Goal: Task Accomplishment & Management: Manage account settings

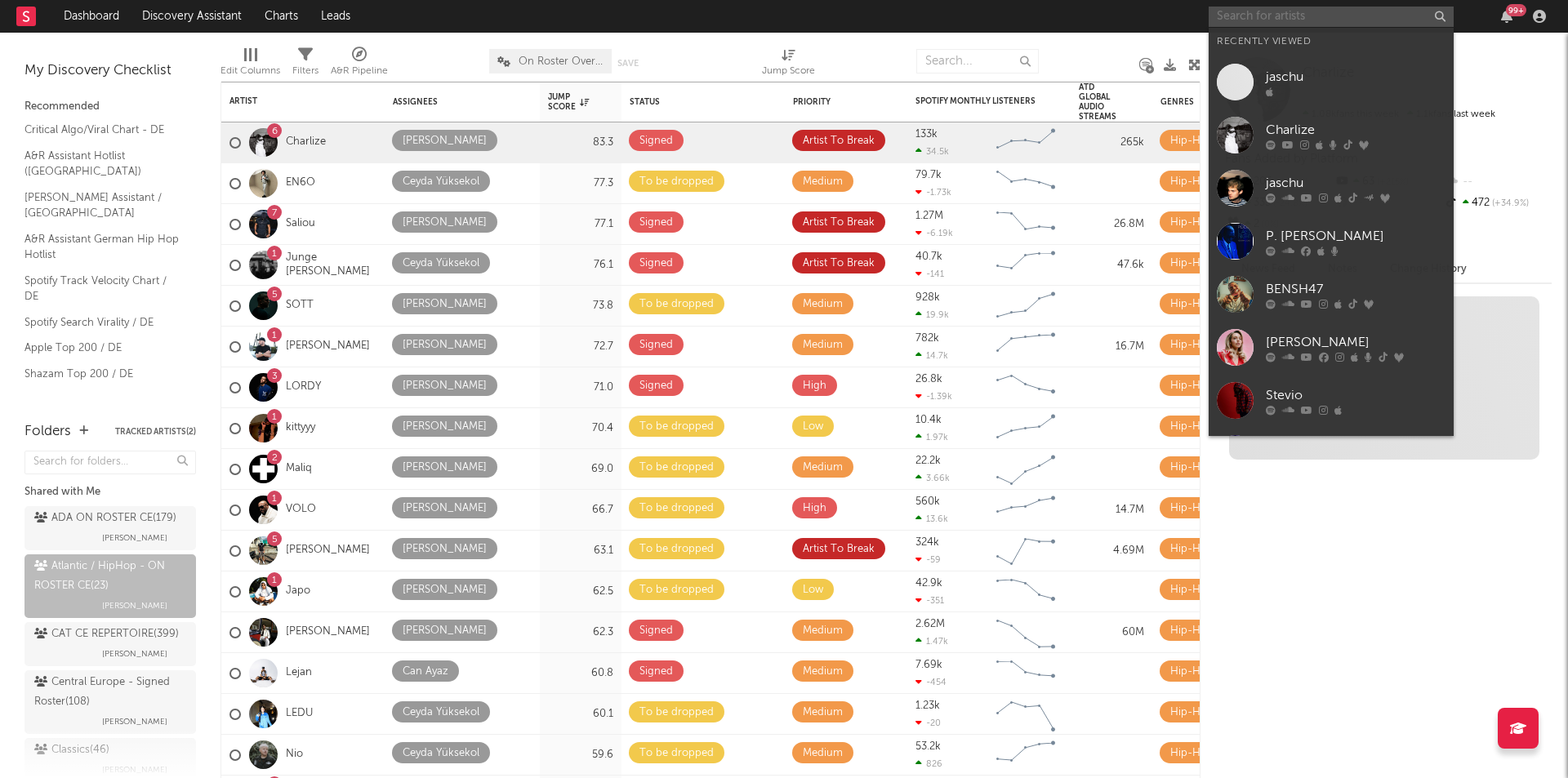
click at [1327, 23] on input "text" at bounding box center [1331, 17] width 245 height 20
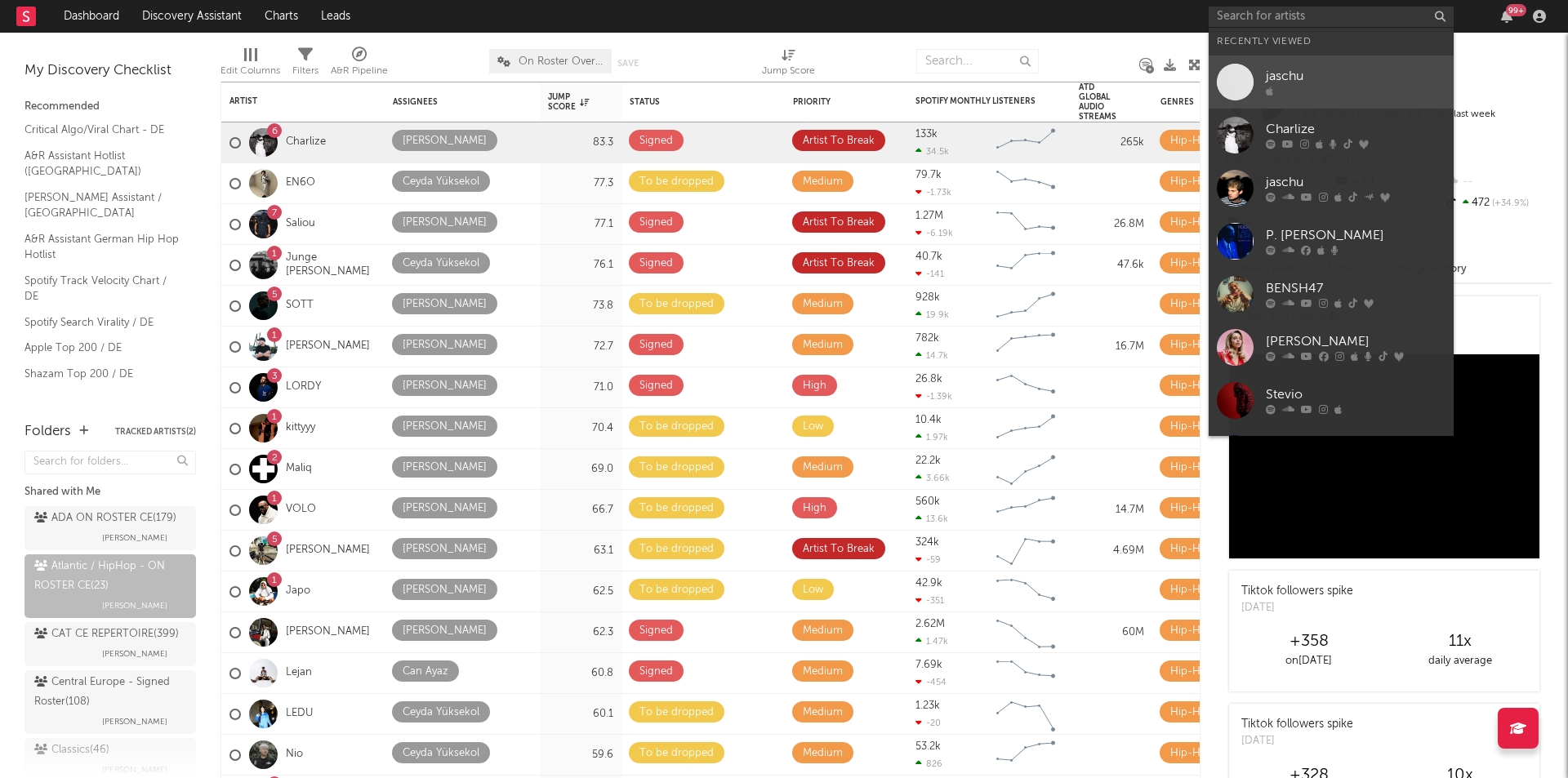
click at [1304, 75] on div "jaschu" at bounding box center [1355, 76] width 179 height 20
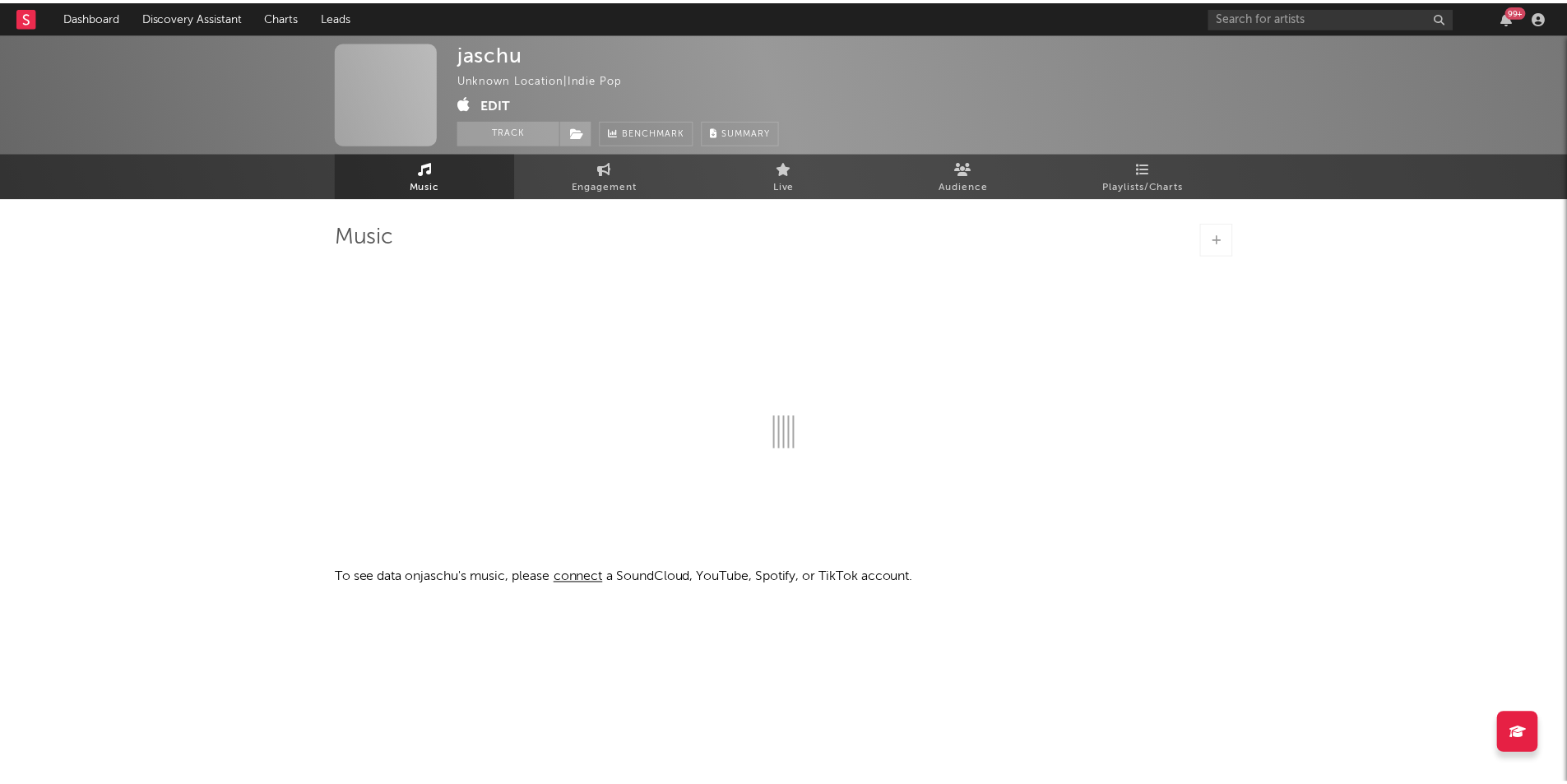
select select "1w"
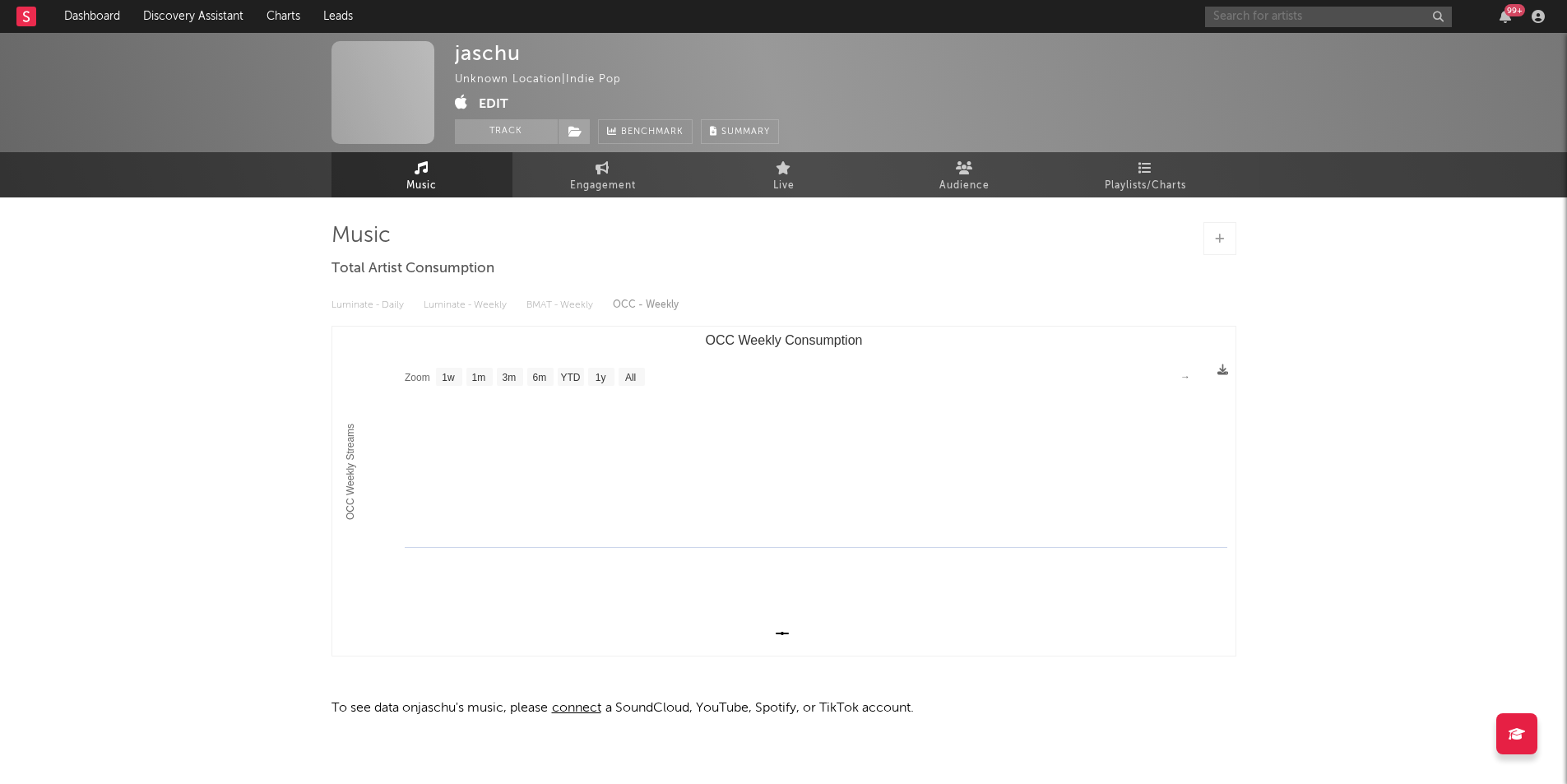
click at [1282, 16] on input "text" at bounding box center [1329, 17] width 247 height 21
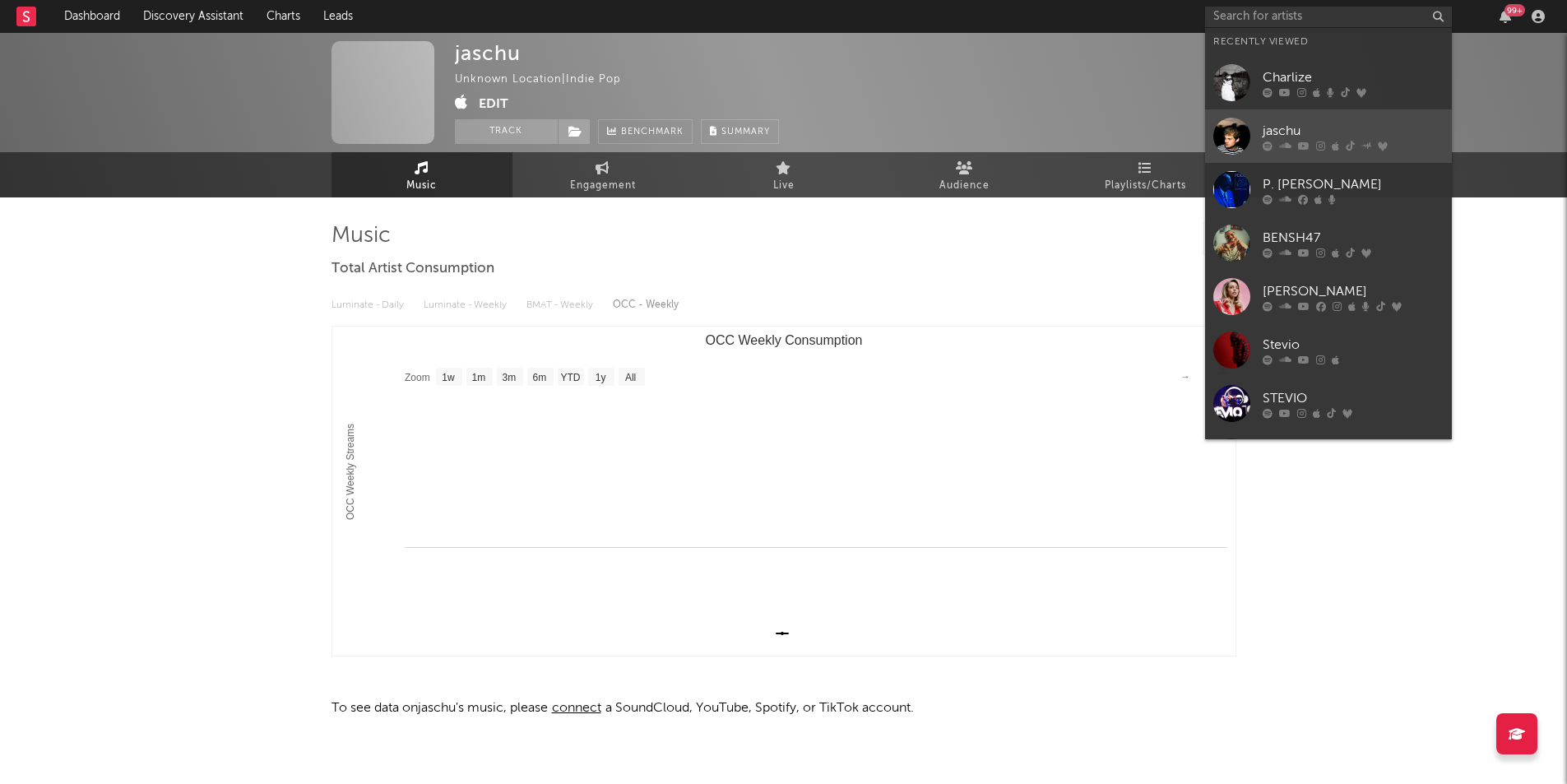
click at [1288, 135] on div "jaschu" at bounding box center [1353, 130] width 181 height 20
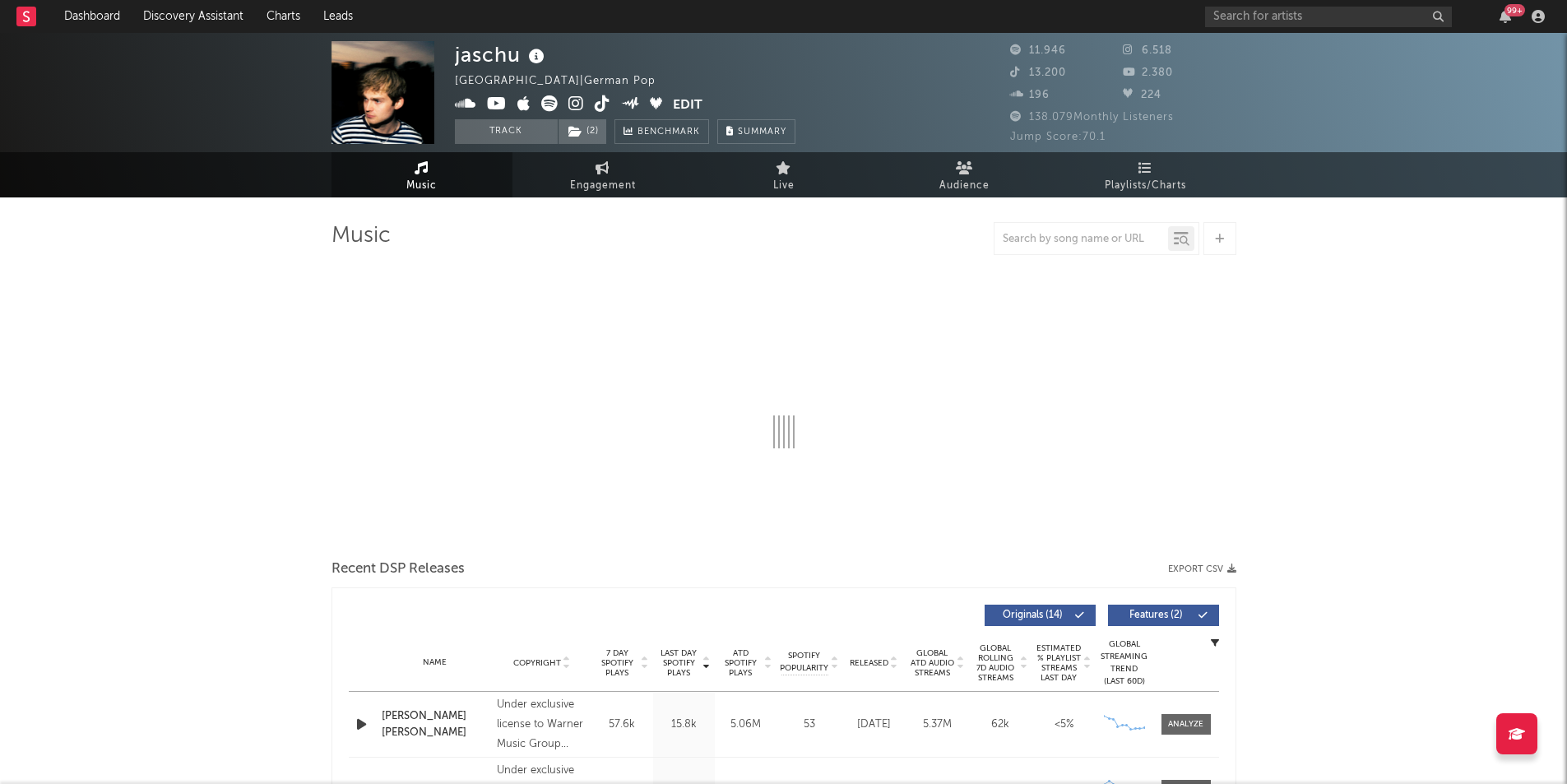
click at [682, 98] on button "Edit" at bounding box center [688, 105] width 30 height 21
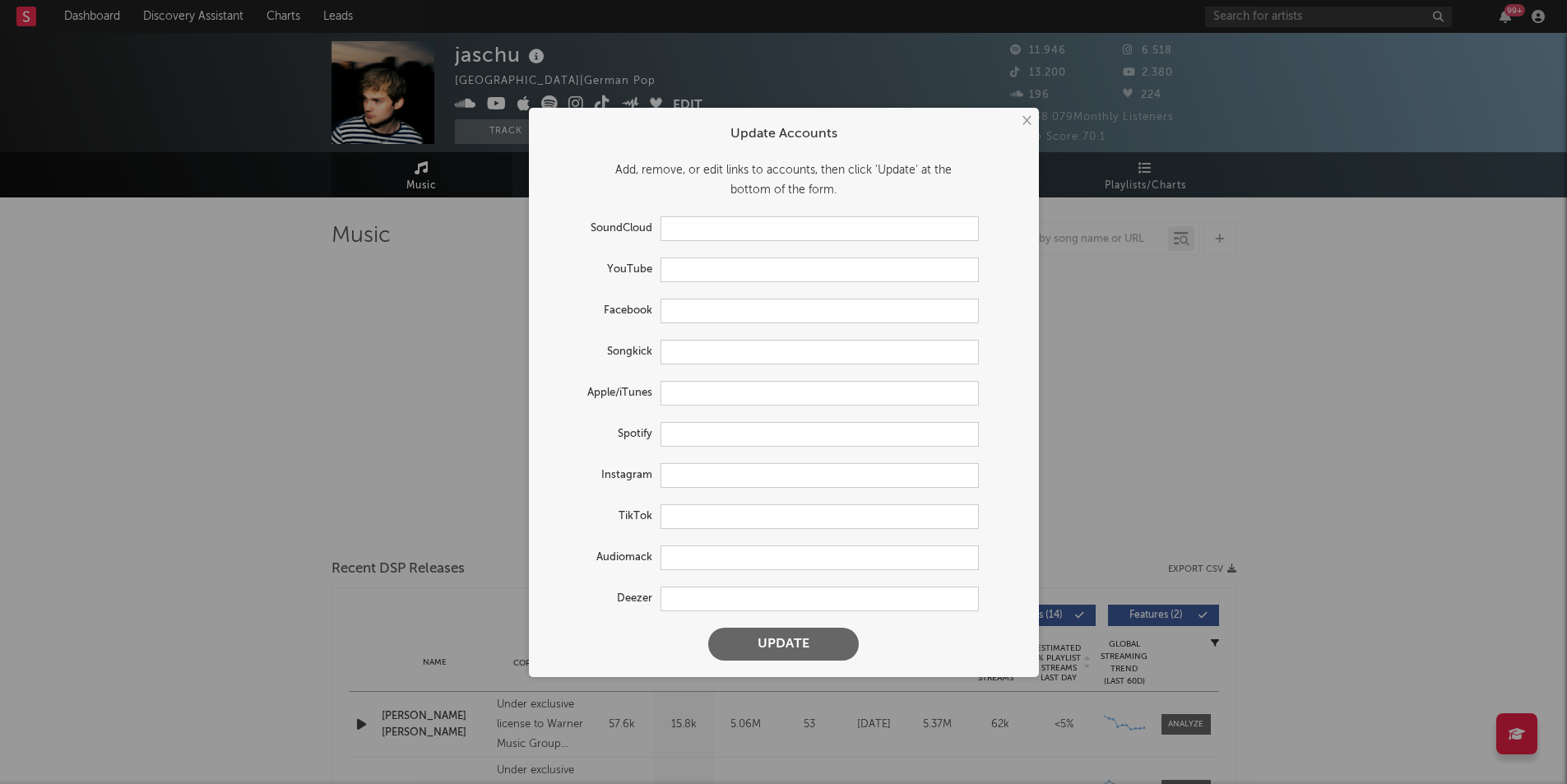
type input "https://soundcloud.com/jannis-schulte-15358201"
type input "https://youtube.com/@jaschu.mp3"
type input "https://music.apple.com/us/artist/jannis-schulte/1525897586"
type input "https://open.spotify.com/artist/3rfwvSE1wJiQWBeqNGgcy8"
type input "https://www.instagram.com/jaschu.mp3/"
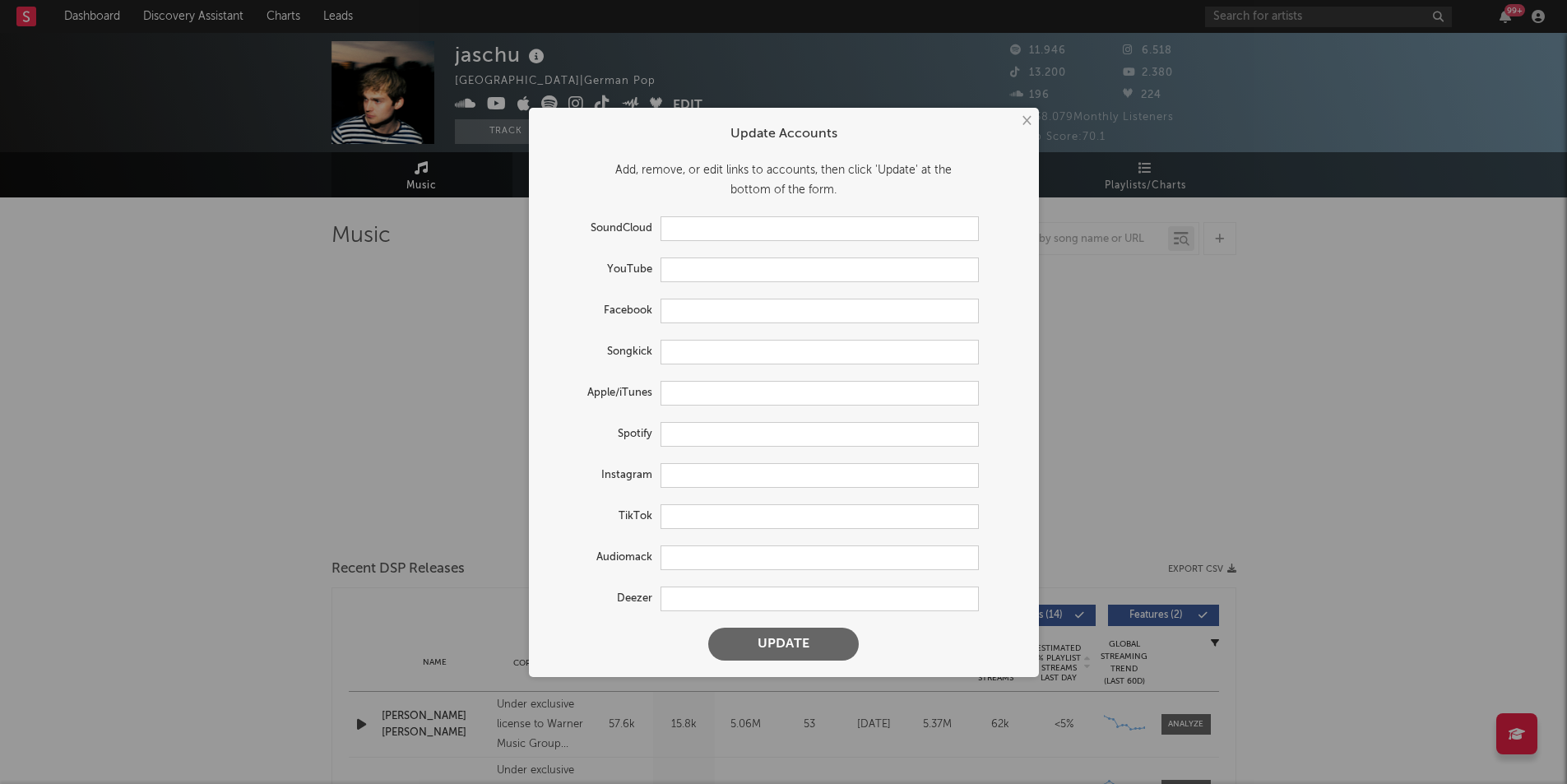
type input "https://www.tiktok.com/share/user/6808533672141718533"
type input "https://audiomack.com/jaschu-2"
type input "https://www.deezer.com/en/artist/101932812"
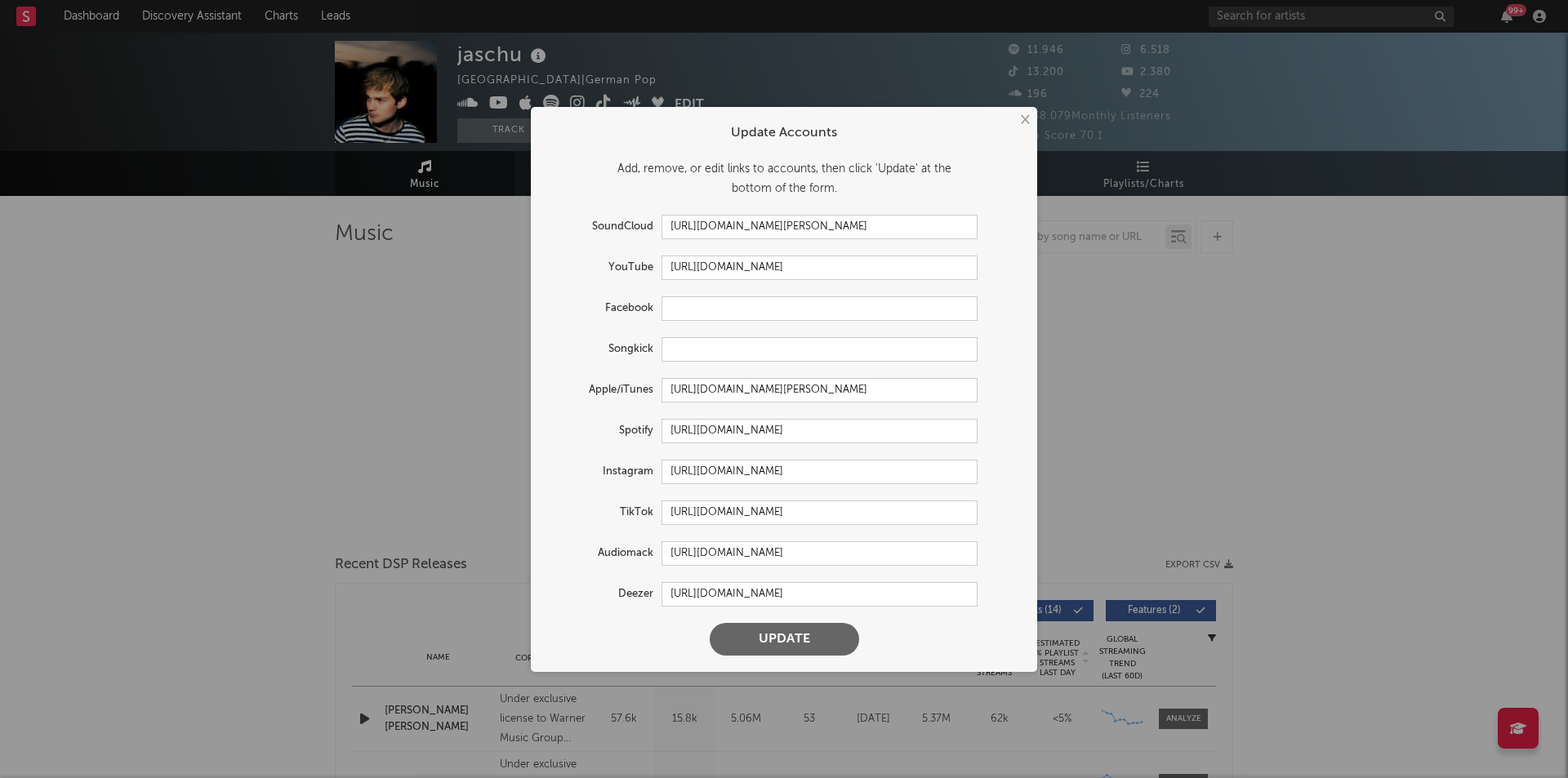
click at [777, 499] on form "Update Accounts Add, remove, or edit links to accounts, then click 'Update' at …" at bounding box center [784, 389] width 490 height 549
select select "6m"
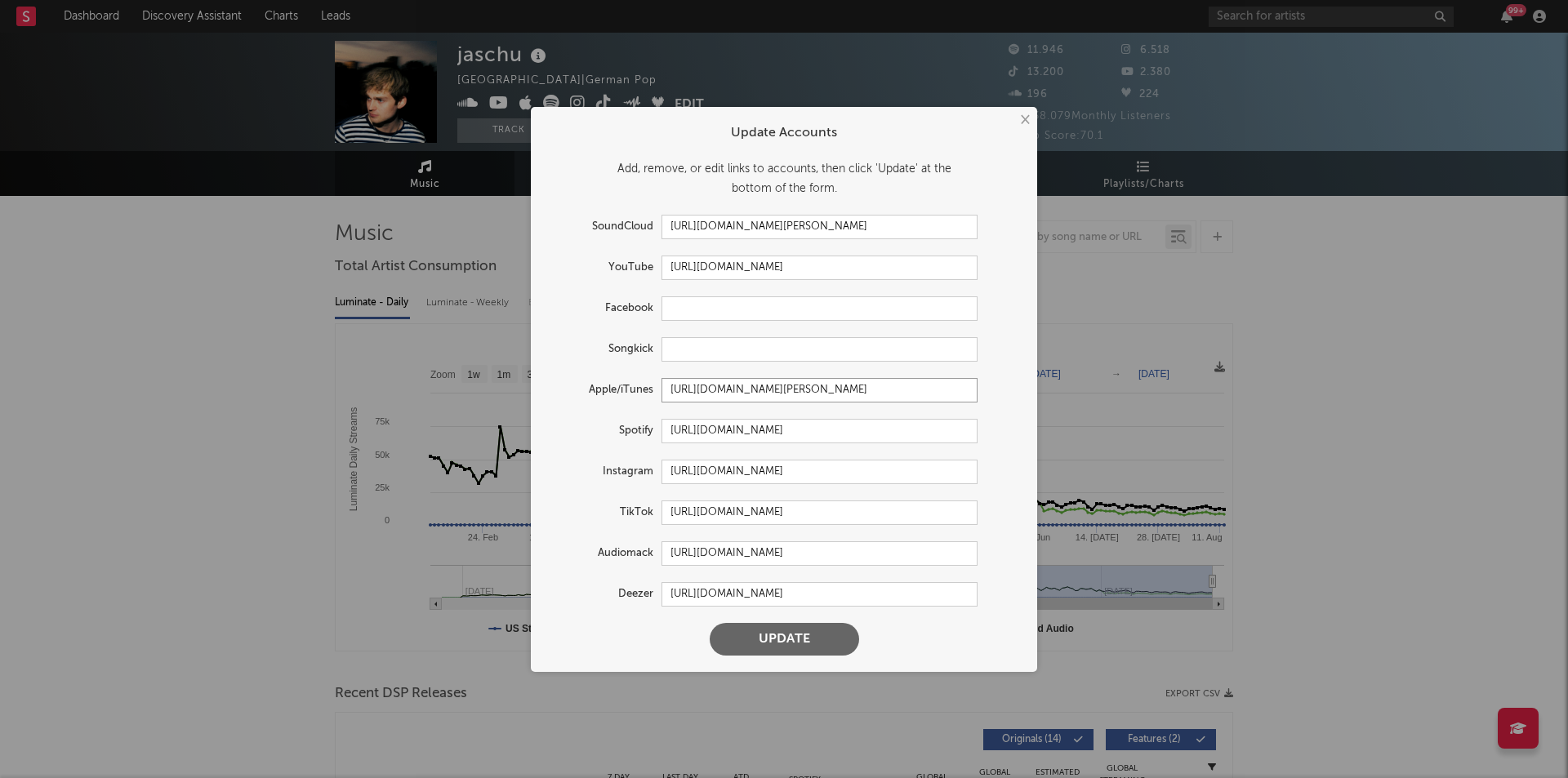
click at [754, 381] on input "https://music.apple.com/us/artist/jannis-schulte/1525897586" at bounding box center [819, 390] width 316 height 25
click at [748, 392] on input "https://music.apple.com/us/artist/jannis-schulte/1525897586" at bounding box center [819, 390] width 316 height 25
click at [756, 371] on form "Update Accounts Add, remove, or edit links to accounts, then click 'Update' at …" at bounding box center [784, 389] width 490 height 549
click at [752, 394] on input "https://music.apple.com/us/artist/jannis-schulte/1525897586" at bounding box center [819, 390] width 316 height 25
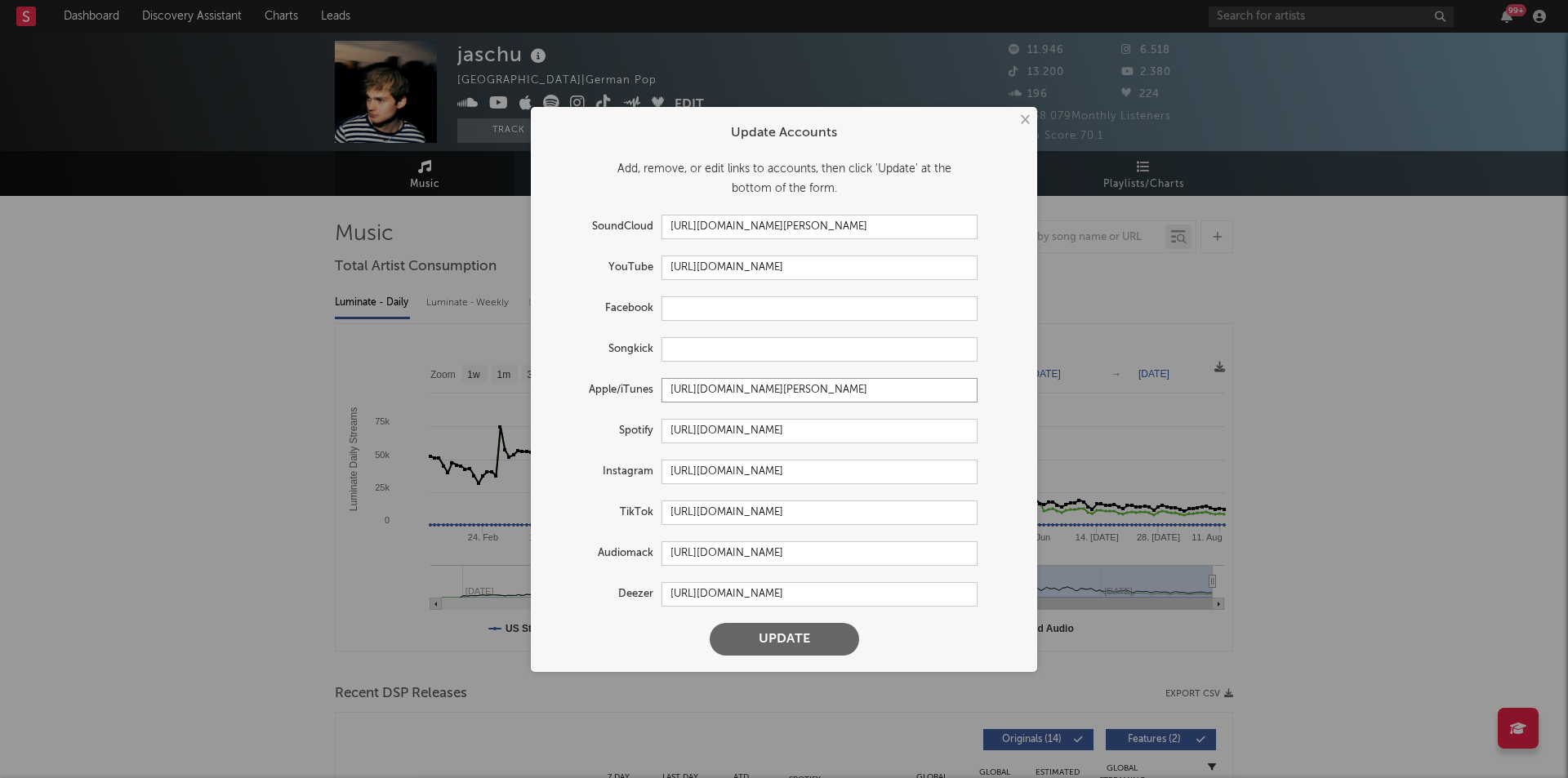
click at [752, 394] on input "https://music.apple.com/us/artist/jannis-schulte/1525897586" at bounding box center [819, 390] width 316 height 25
click at [945, 367] on form "Update Accounts Add, remove, or edit links to accounts, then click 'Update' at …" at bounding box center [784, 389] width 490 height 549
click at [1001, 371] on form "Update Accounts Add, remove, or edit links to accounts, then click 'Update' at …" at bounding box center [784, 389] width 490 height 549
click at [1020, 120] on button "×" at bounding box center [1023, 120] width 18 height 18
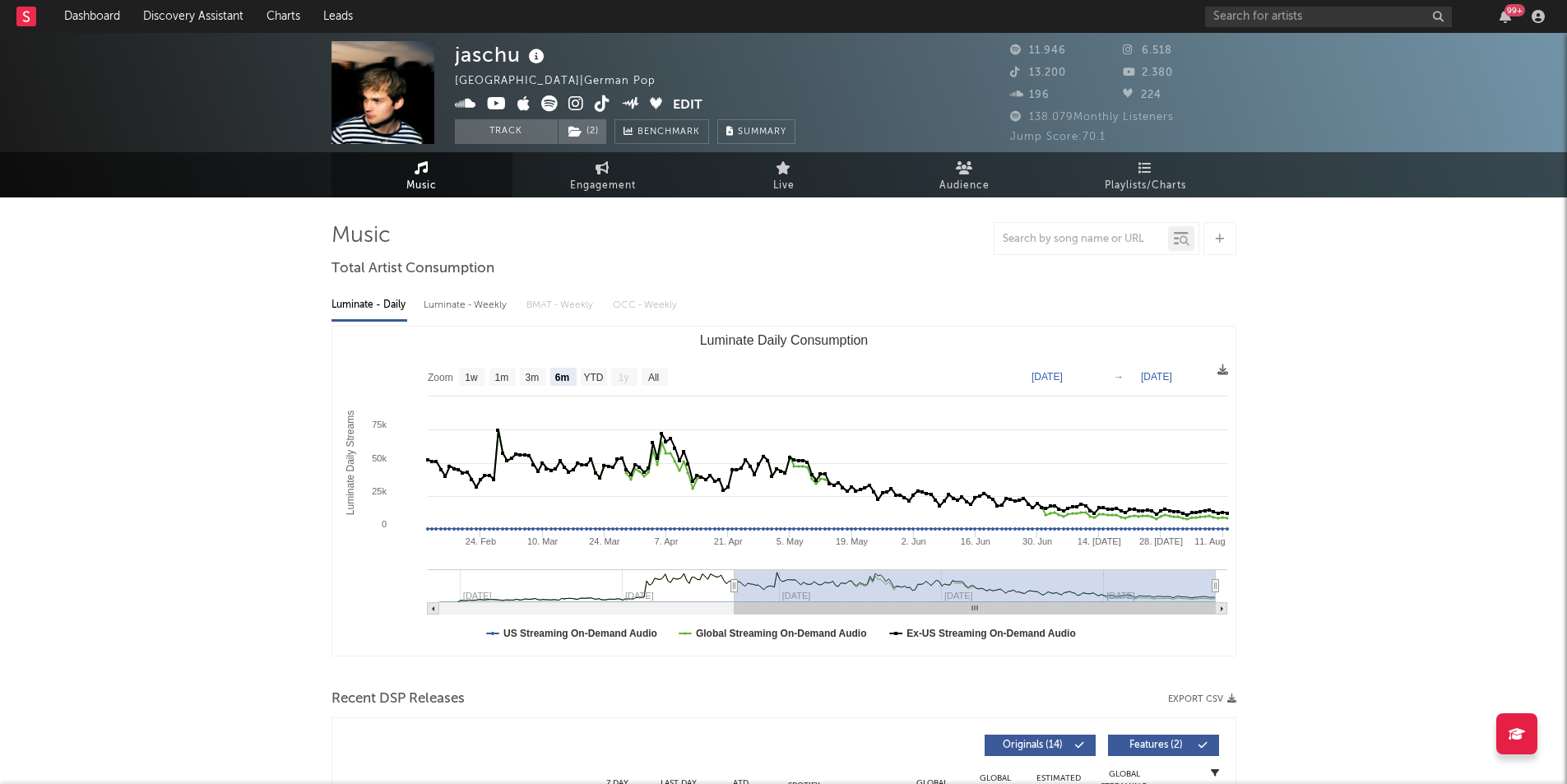
click at [692, 101] on button "Edit" at bounding box center [688, 105] width 30 height 21
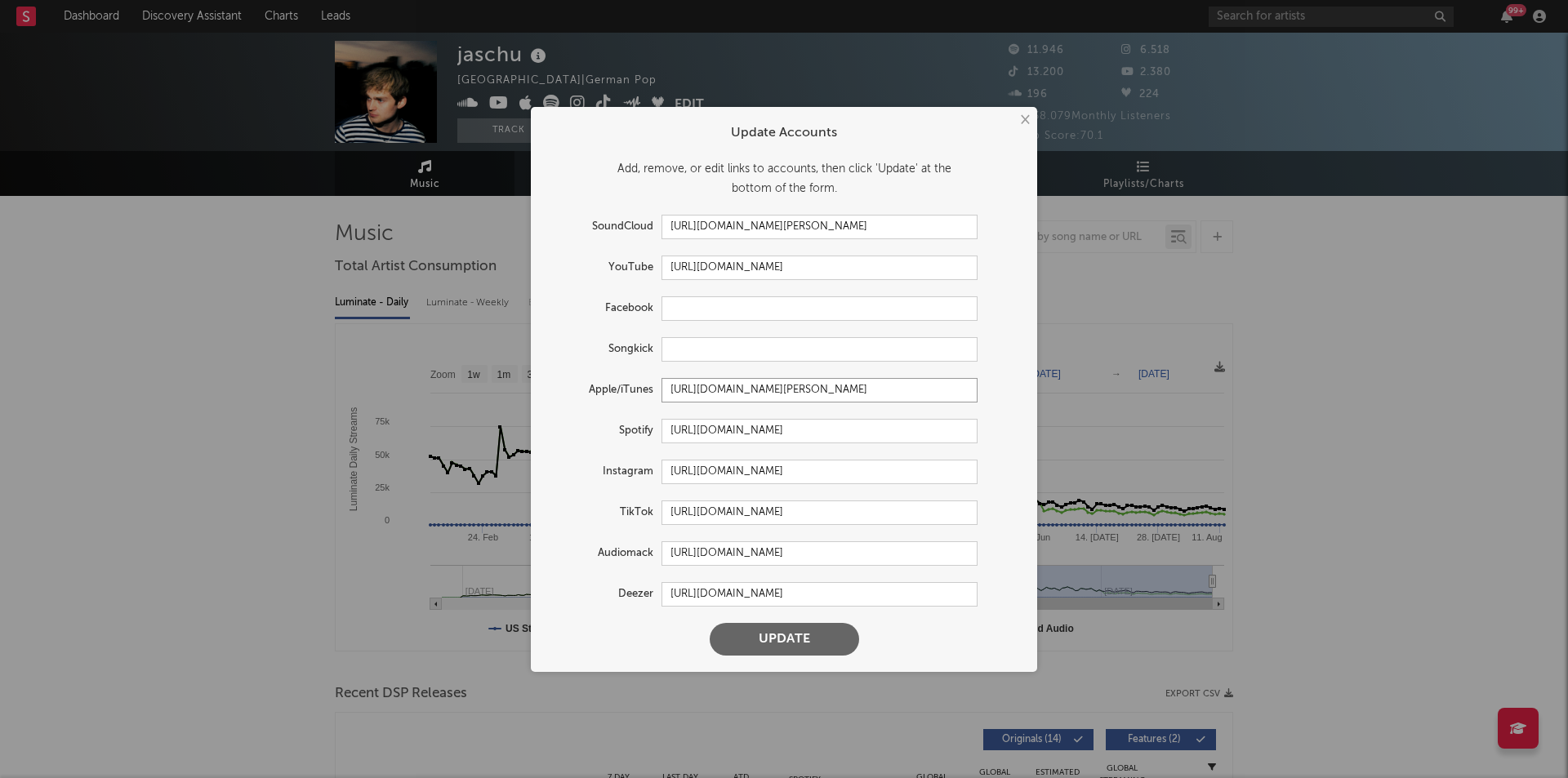
click at [712, 397] on input "https://music.apple.com/us/artist/jannis-schulte/1525897586" at bounding box center [819, 390] width 316 height 25
paste input "de/artist/jaschu/1773238769?l=en-GB"
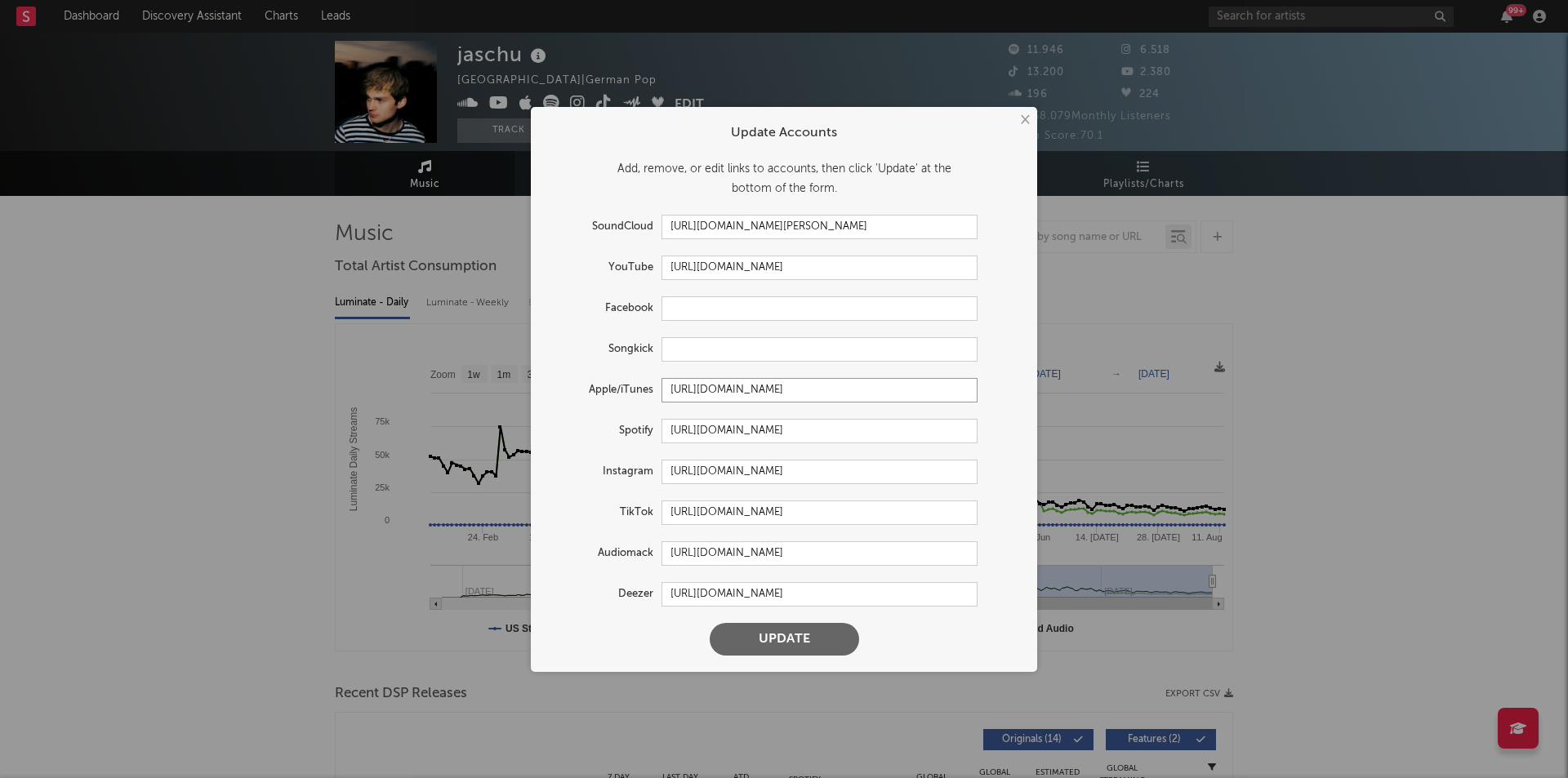
type input "[URL][DOMAIN_NAME]"
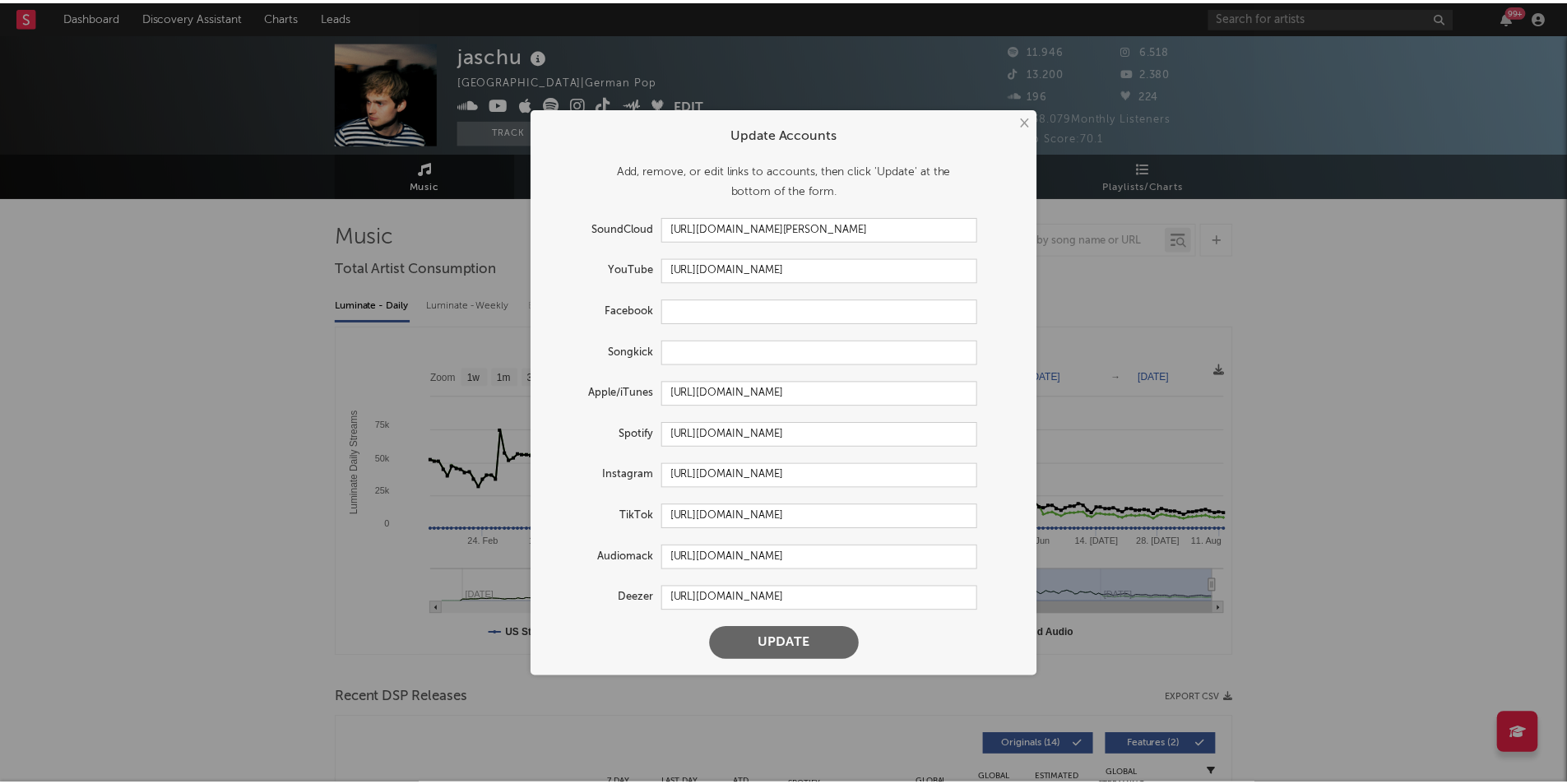
scroll to position [0, 0]
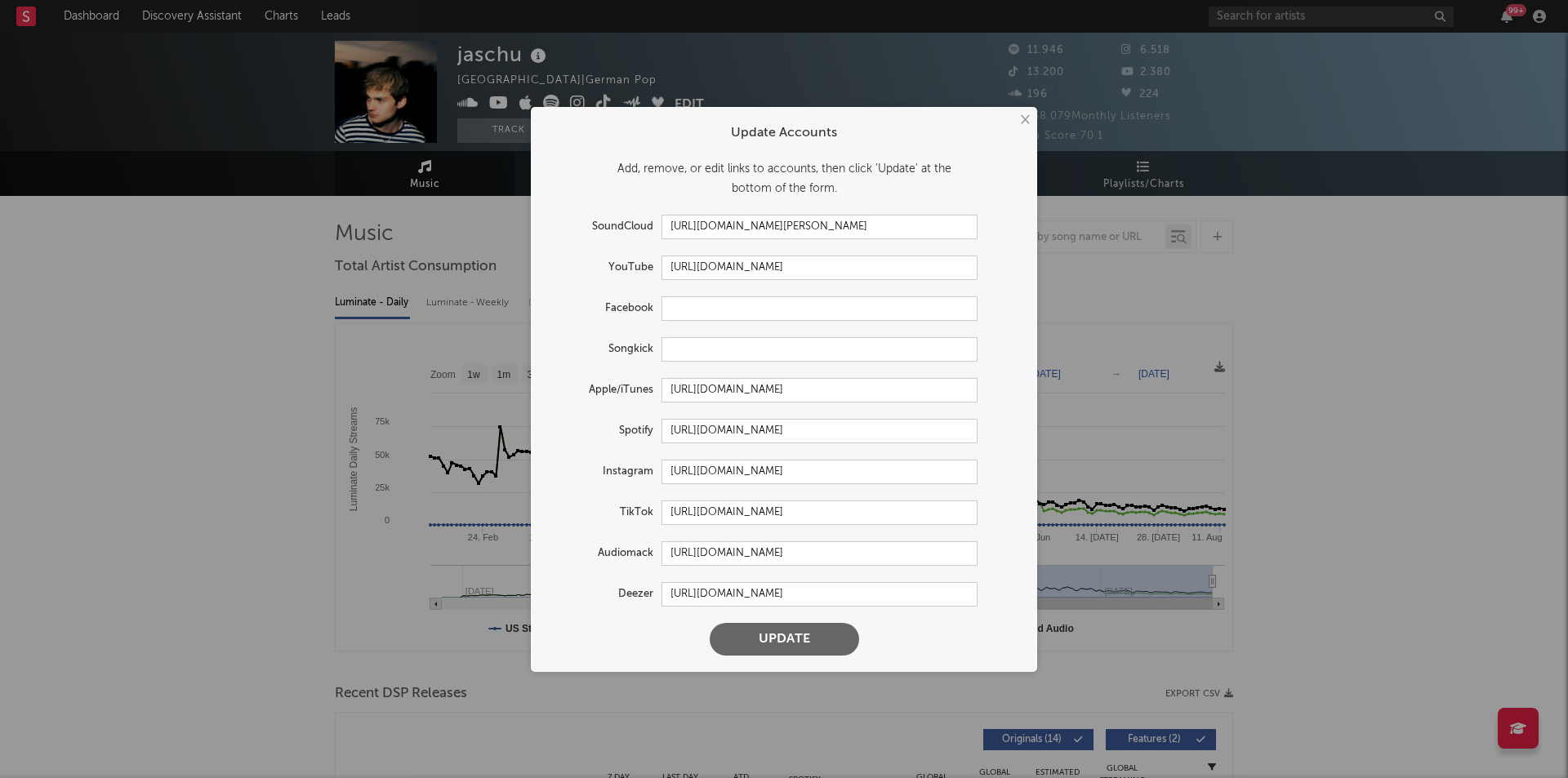
click at [997, 454] on form "Update Accounts Add, remove, or edit links to accounts, then click 'Update' at …" at bounding box center [784, 389] width 490 height 549
click at [788, 640] on button "Update" at bounding box center [784, 639] width 150 height 32
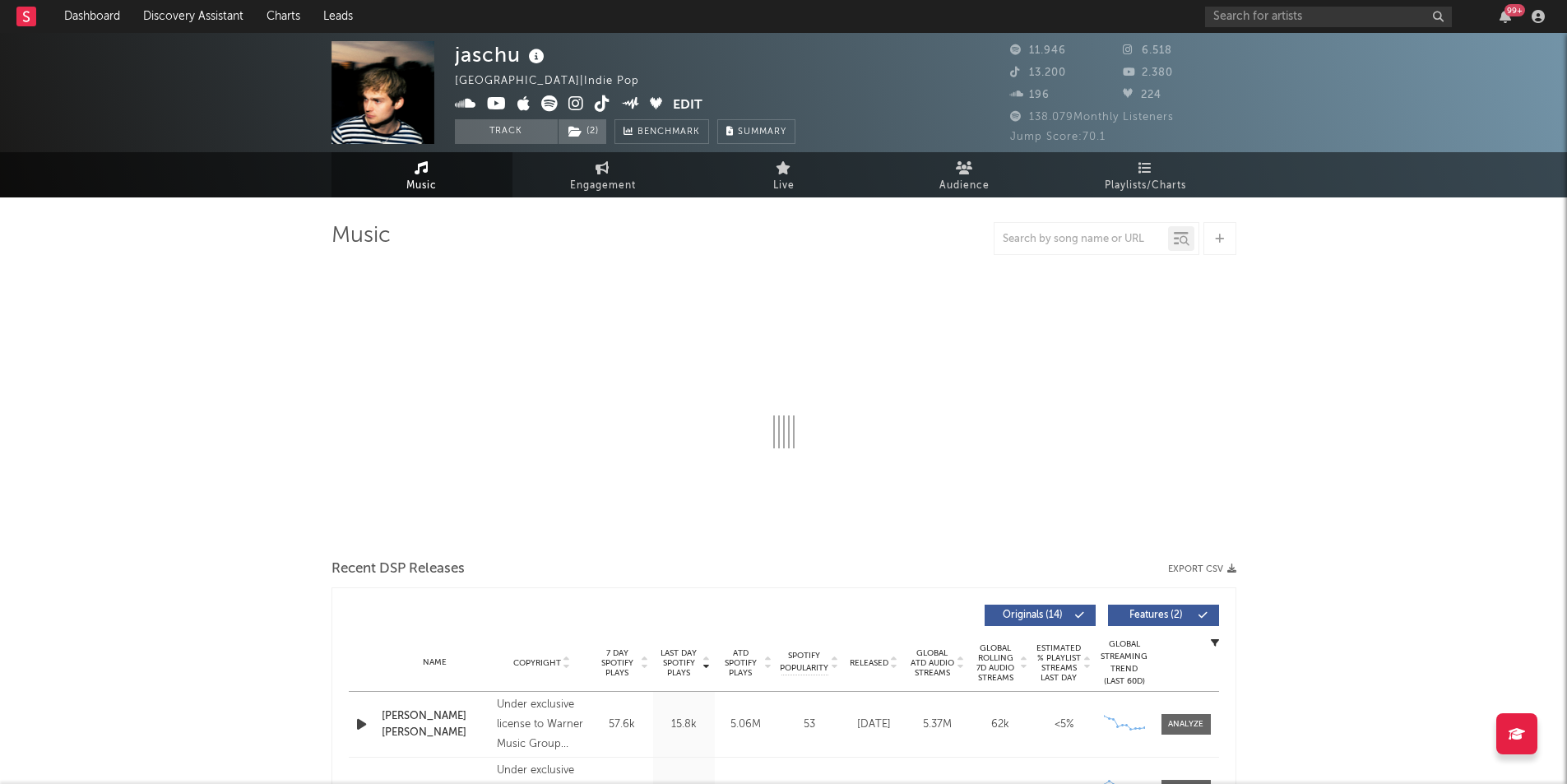
select select "6m"
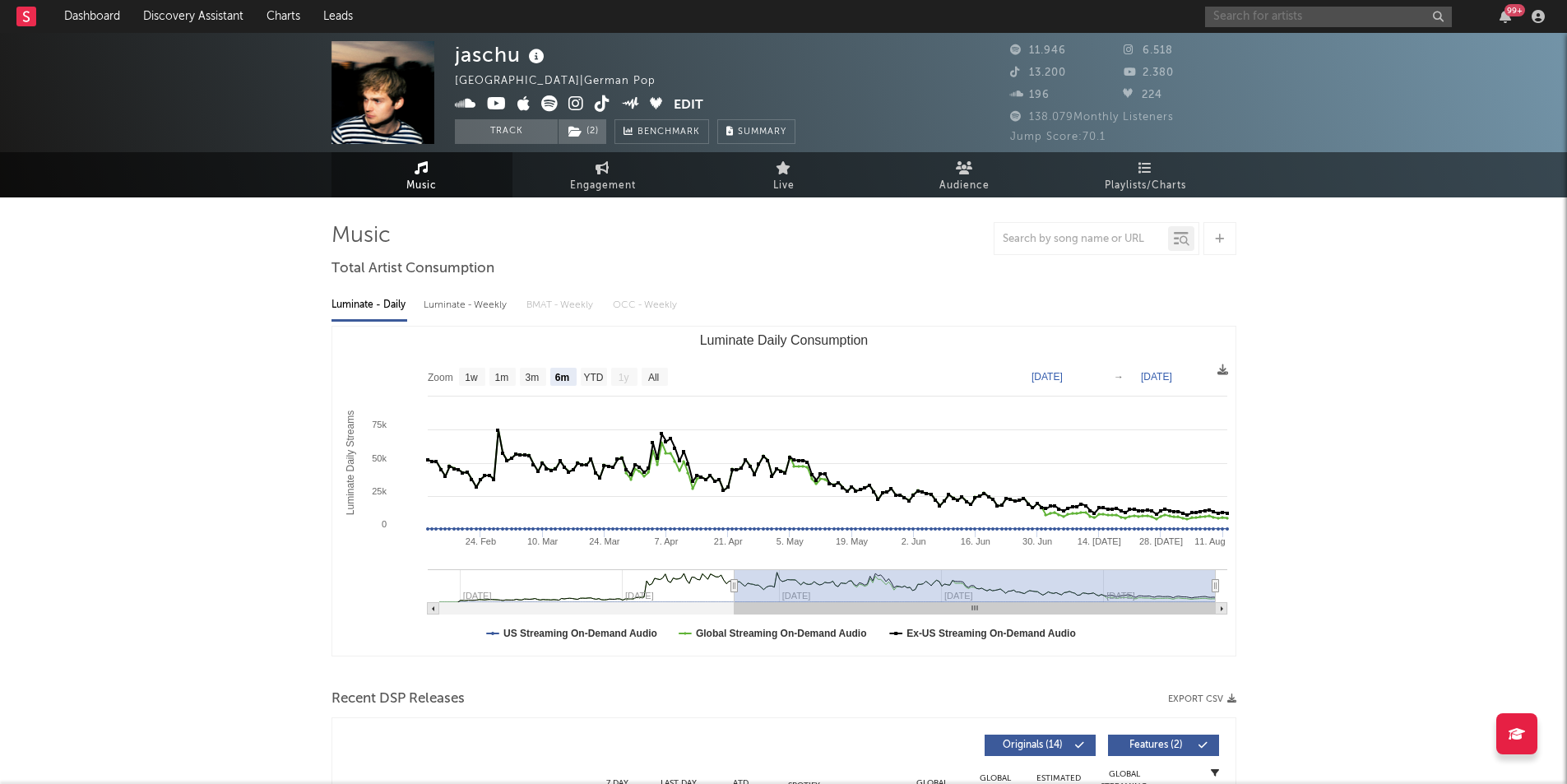
click at [1286, 19] on input "text" at bounding box center [1329, 17] width 247 height 21
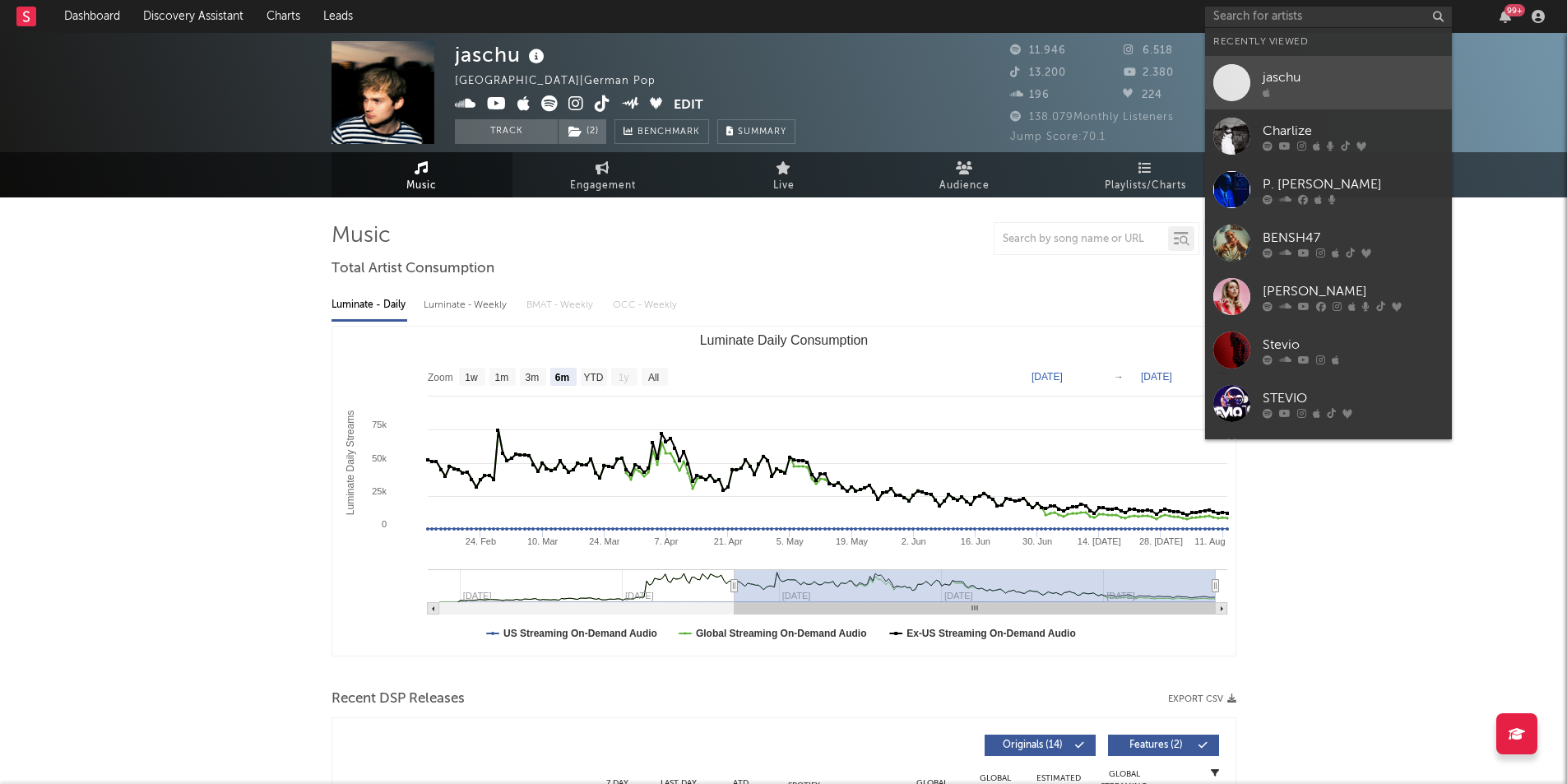
click at [1286, 83] on div "jaschu" at bounding box center [1353, 77] width 181 height 20
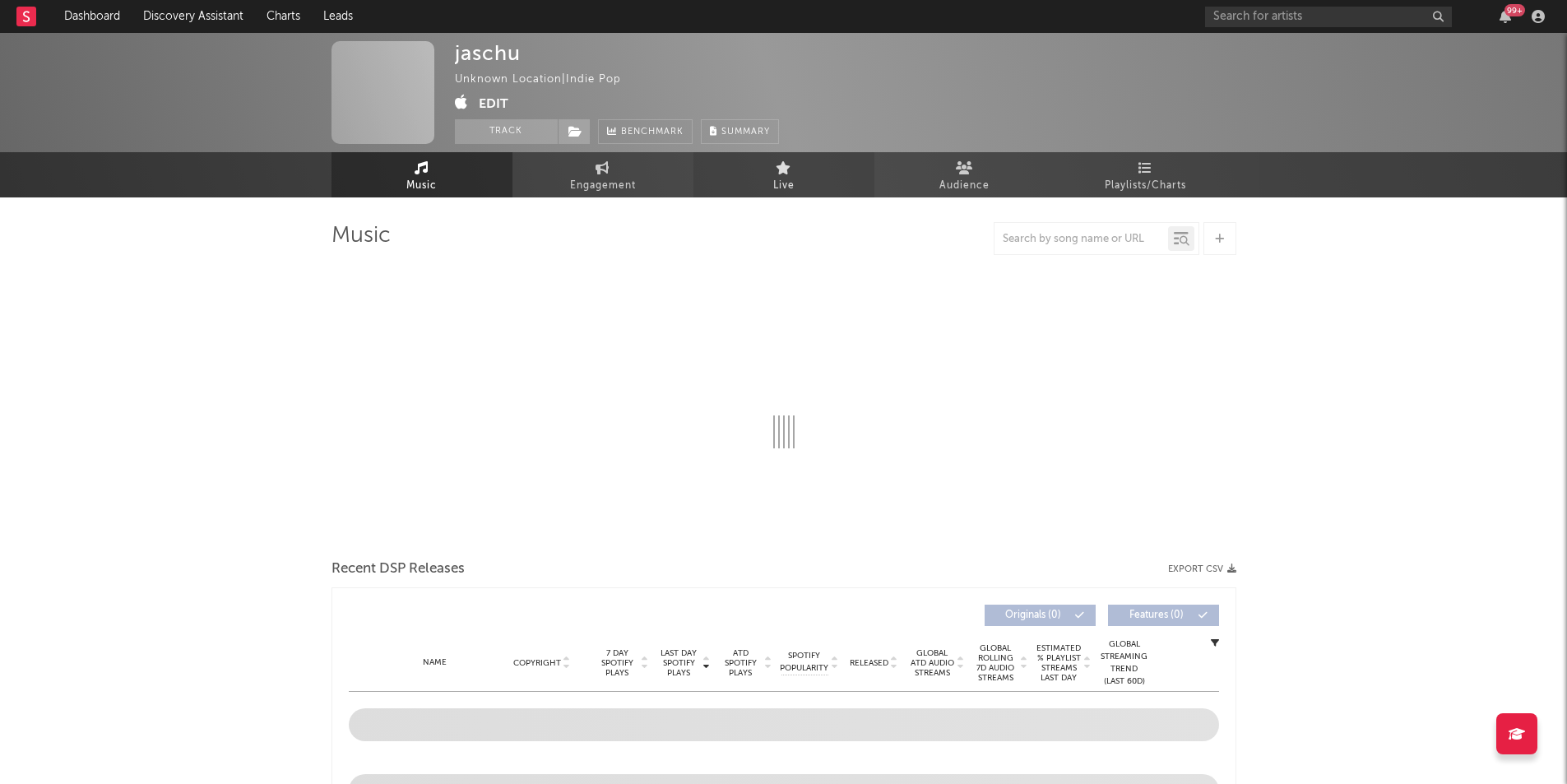
select select "1w"
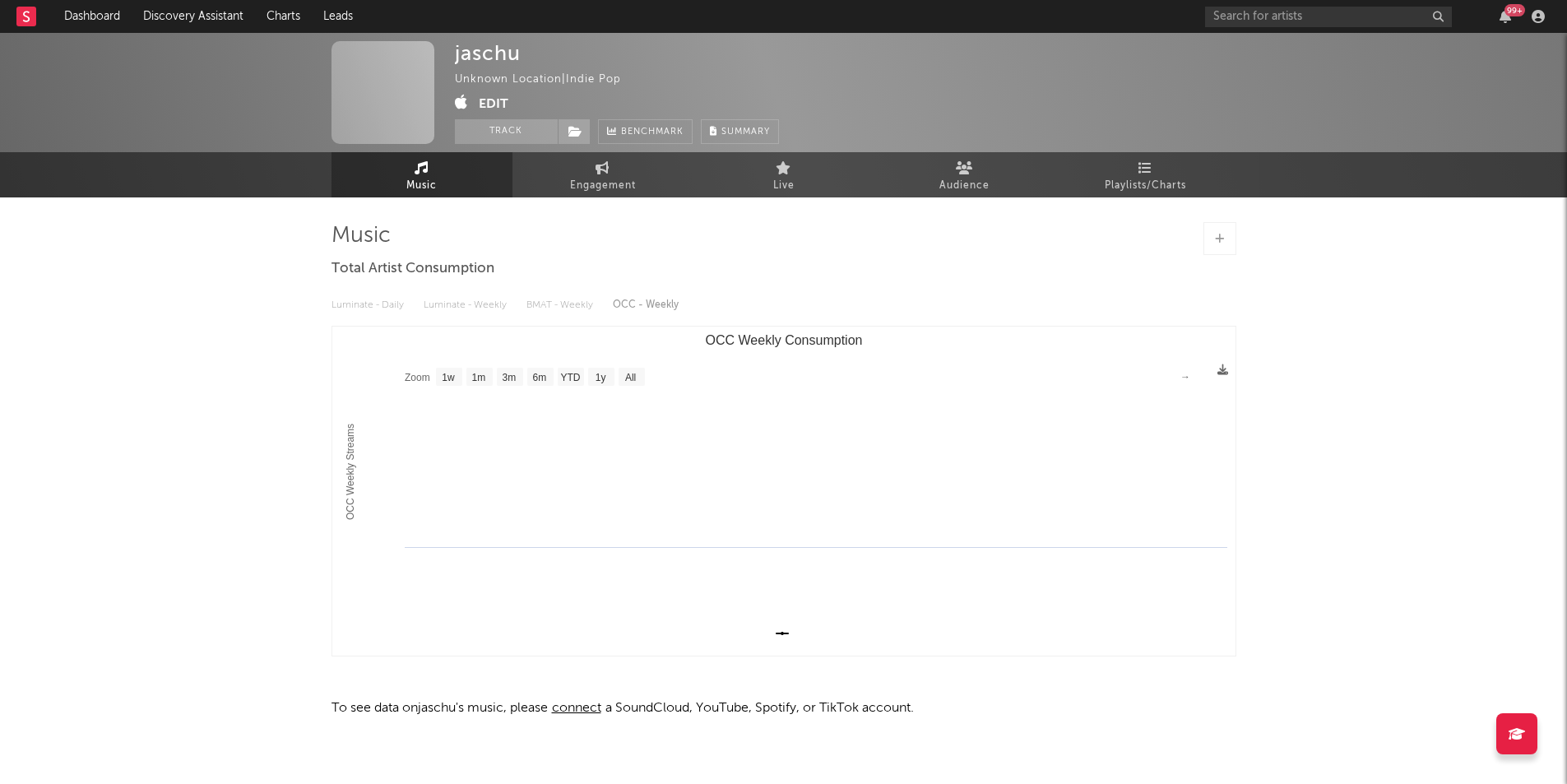
click at [500, 98] on button "Edit" at bounding box center [493, 104] width 30 height 21
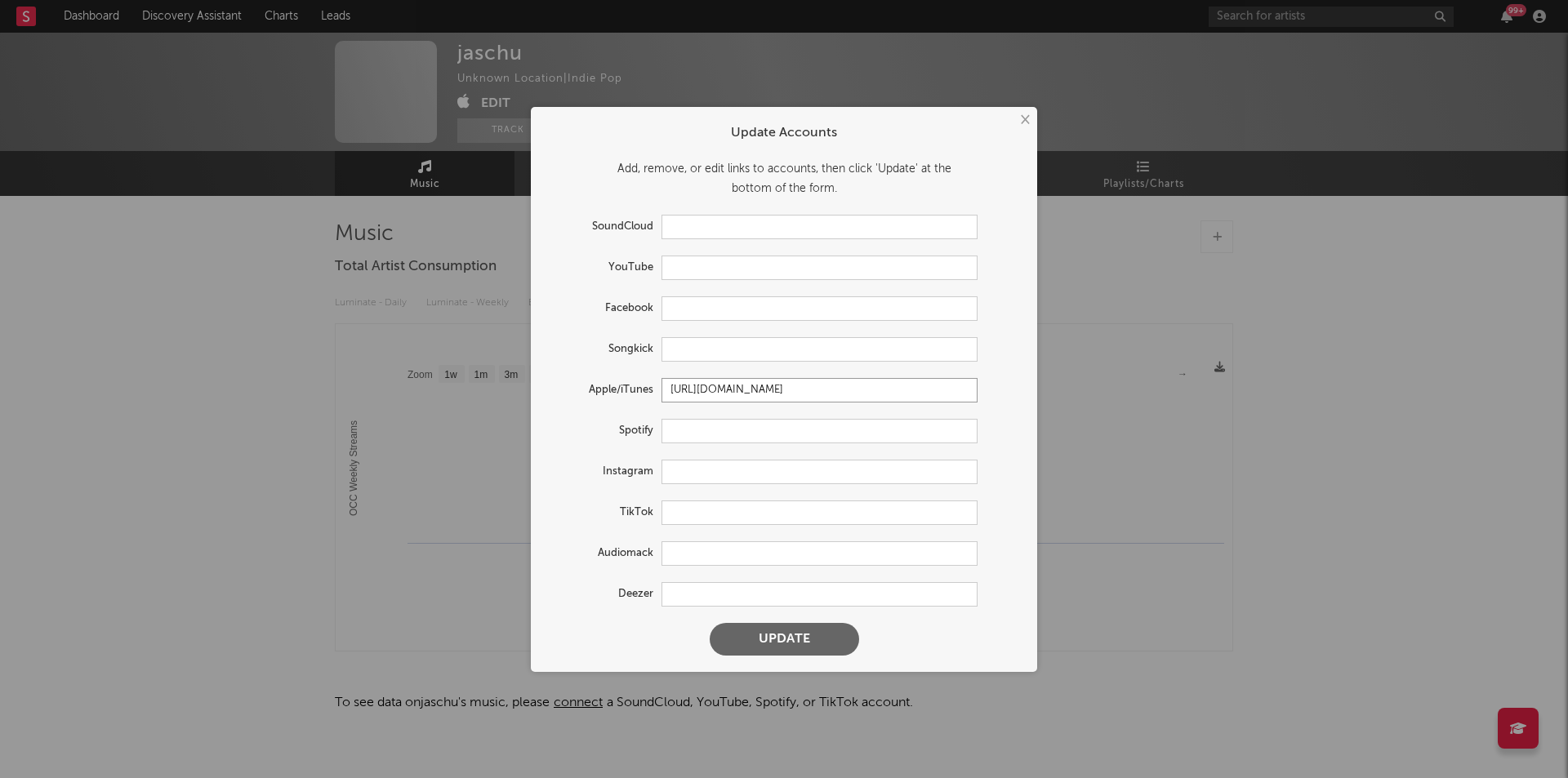
click at [799, 390] on input "[URL][DOMAIN_NAME]" at bounding box center [819, 390] width 316 height 25
click at [1029, 132] on div "× Update Accounts Add, remove, or edit links to accounts, then click 'Update' a…" at bounding box center [784, 389] width 507 height 565
click at [1029, 124] on button "×" at bounding box center [1023, 120] width 18 height 18
